Goal: Navigation & Orientation: Locate item on page

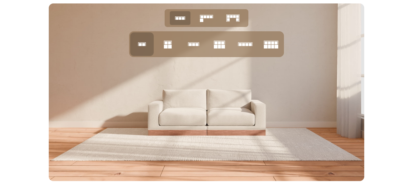
scroll to position [2234, 0]
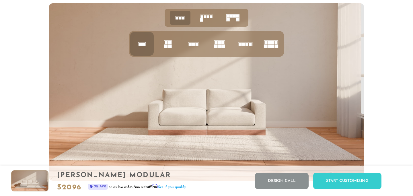
click at [204, 18] on rect at bounding box center [205, 16] width 3 height 3
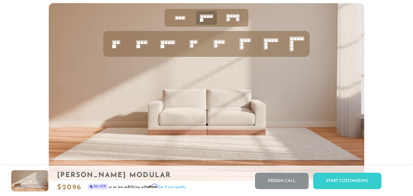
click at [233, 17] on icon at bounding box center [233, 18] width 18 height 18
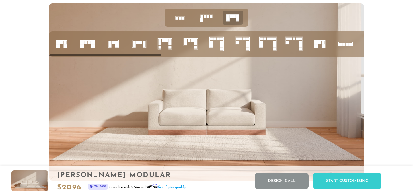
click at [160, 43] on rect at bounding box center [160, 43] width 3 height 3
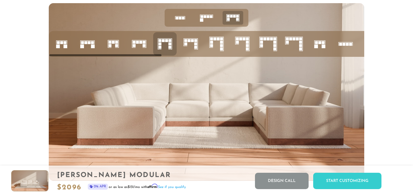
click at [197, 43] on rect at bounding box center [195, 43] width 3 height 3
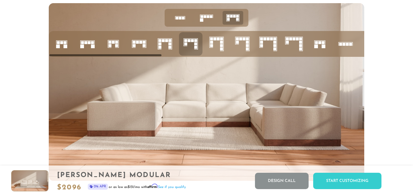
click at [219, 44] on icon at bounding box center [216, 43] width 19 height 19
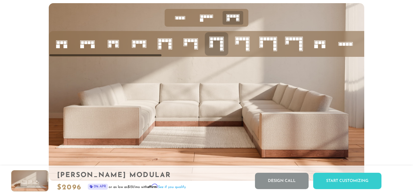
click at [247, 44] on rect at bounding box center [247, 45] width 3 height 3
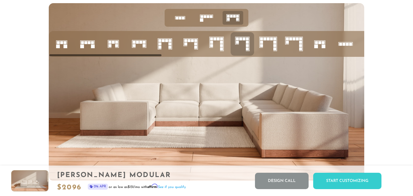
click at [261, 44] on rect at bounding box center [261, 45] width 3 height 3
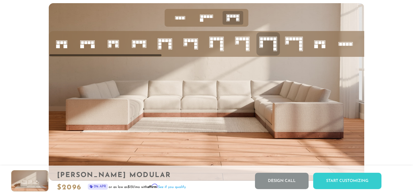
click at [284, 44] on icon at bounding box center [293, 43] width 19 height 19
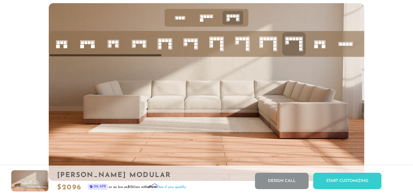
click at [315, 44] on icon at bounding box center [319, 43] width 19 height 19
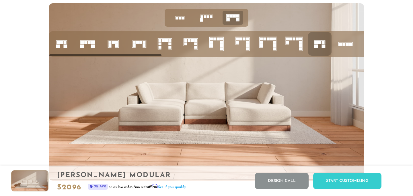
click at [349, 44] on rect at bounding box center [350, 44] width 3 height 3
